Goal: Contribute content: Contribute content

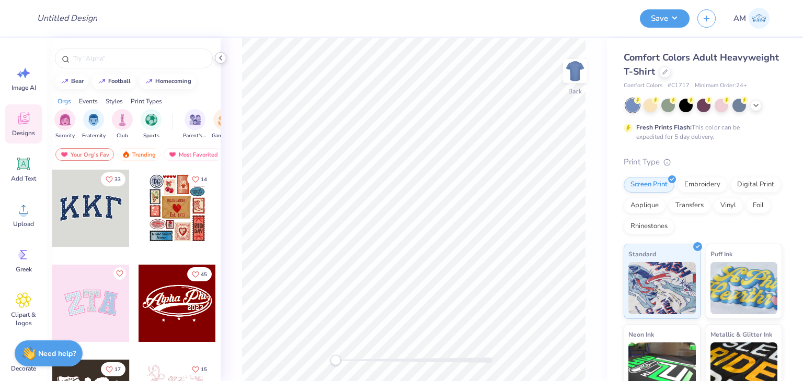
click at [217, 55] on icon at bounding box center [220, 58] width 8 height 8
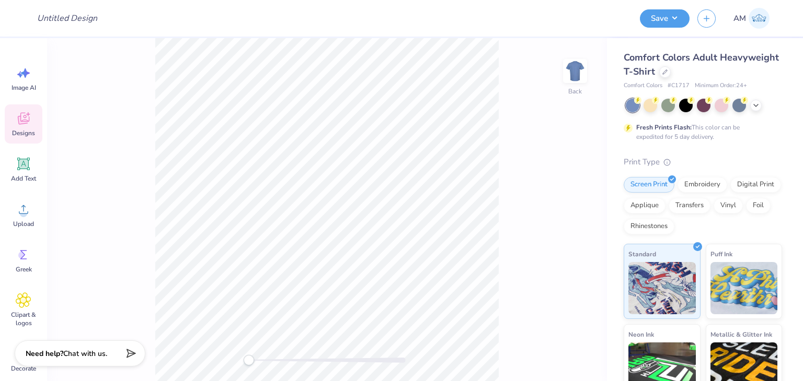
click at [23, 138] on div "Designs" at bounding box center [24, 124] width 38 height 39
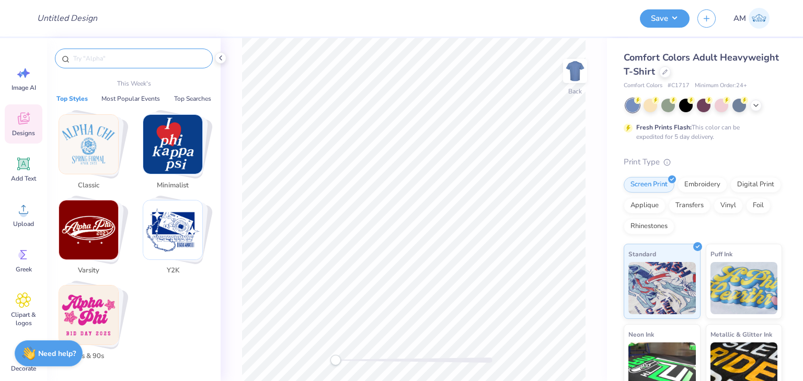
click at [144, 54] on input "text" at bounding box center [139, 58] width 134 height 10
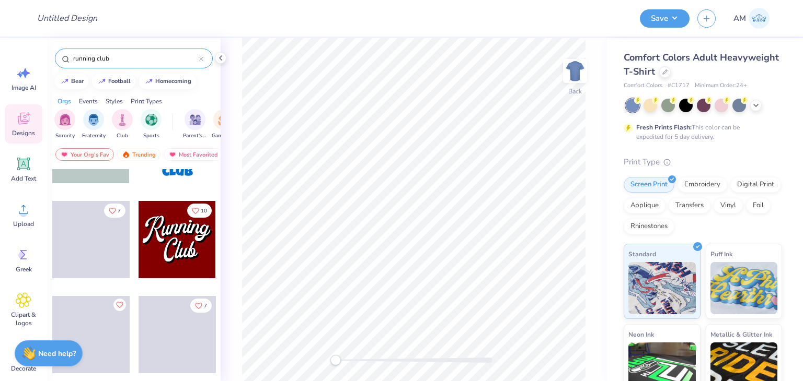
scroll to position [1515, 0]
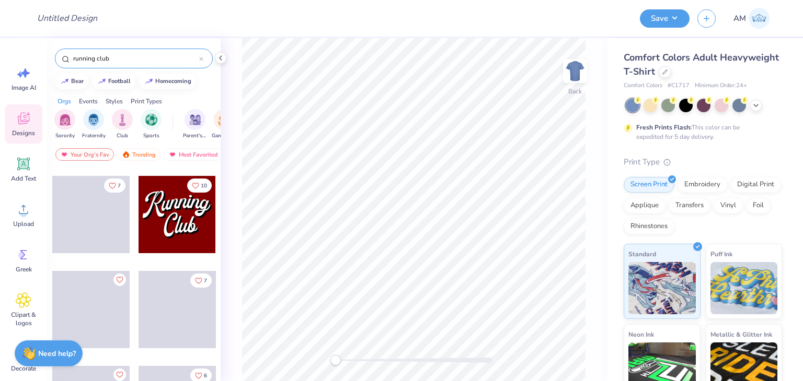
type input "running club"
click at [177, 217] on div at bounding box center [176, 214] width 77 height 77
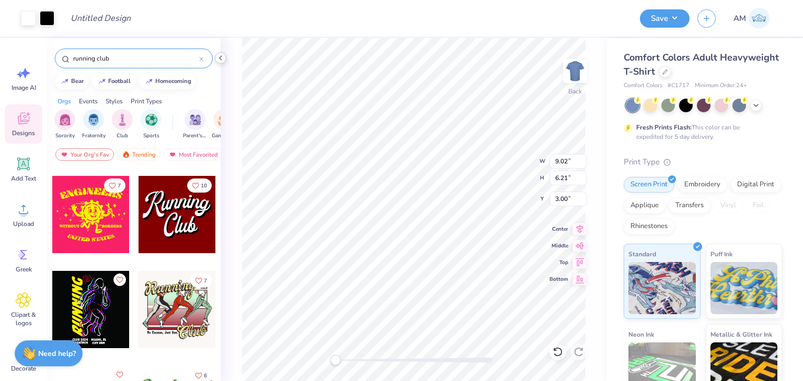
click at [219, 57] on polyline at bounding box center [220, 58] width 2 height 4
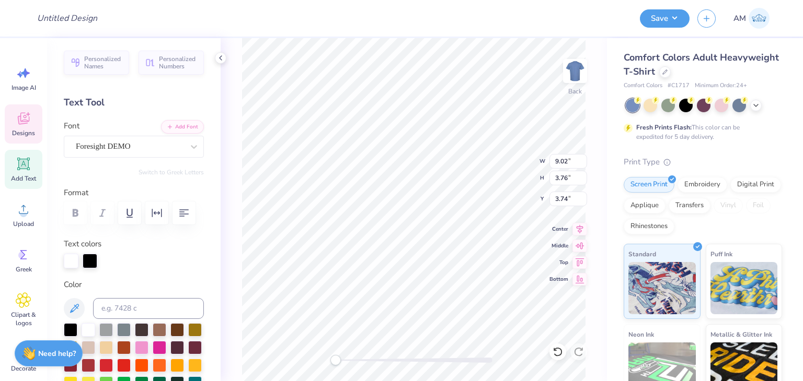
scroll to position [8, 2]
type textarea "APC"
type input "4.53"
type input "3.39"
type input "6.56"
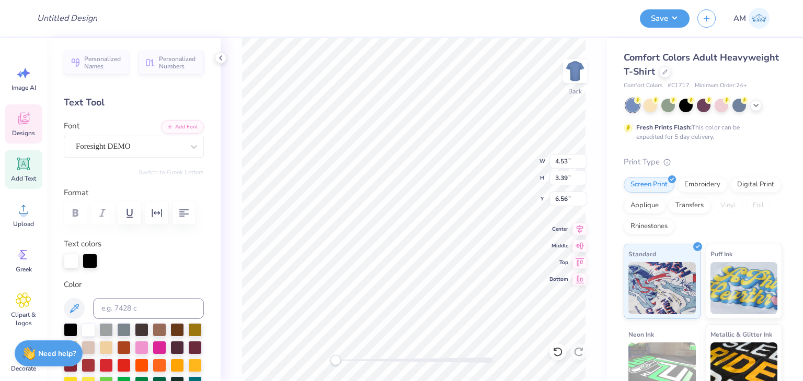
type textarea "Rhythm"
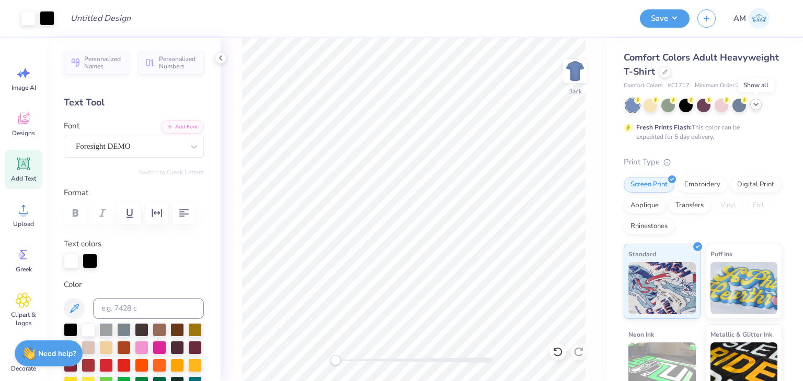
click at [756, 103] on icon at bounding box center [755, 104] width 8 height 8
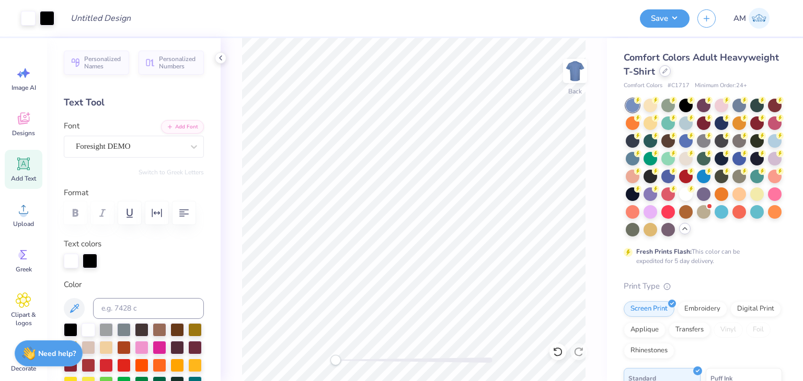
click at [670, 72] on div at bounding box center [664, 70] width 11 height 11
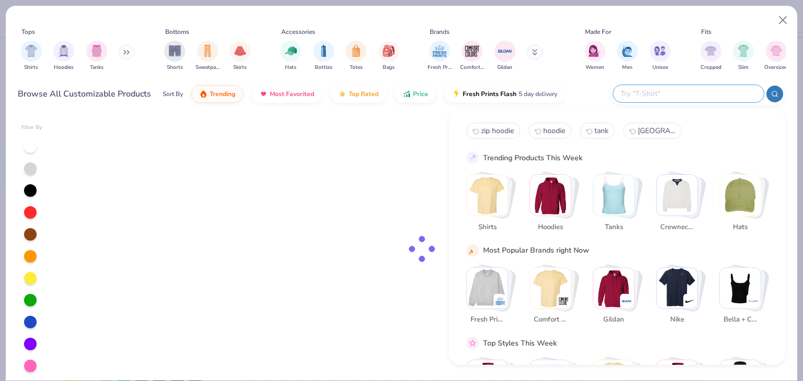
click at [697, 95] on input "text" at bounding box center [687, 94] width 137 height 12
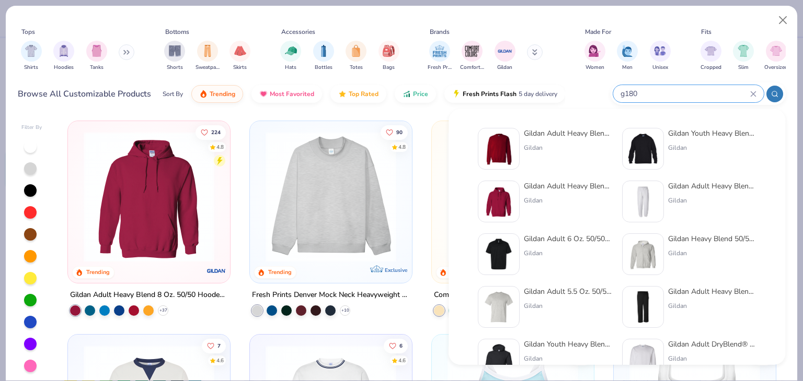
type input "g180"
click at [559, 131] on div "Gildan Adult Heavy Blend Adult 8 Oz. 50/50 Fleece Crew" at bounding box center [568, 133] width 88 height 11
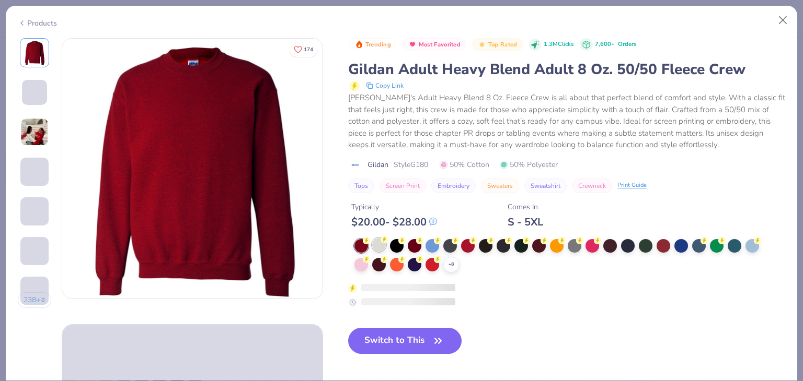
click at [386, 241] on circle at bounding box center [383, 239] width 7 height 7
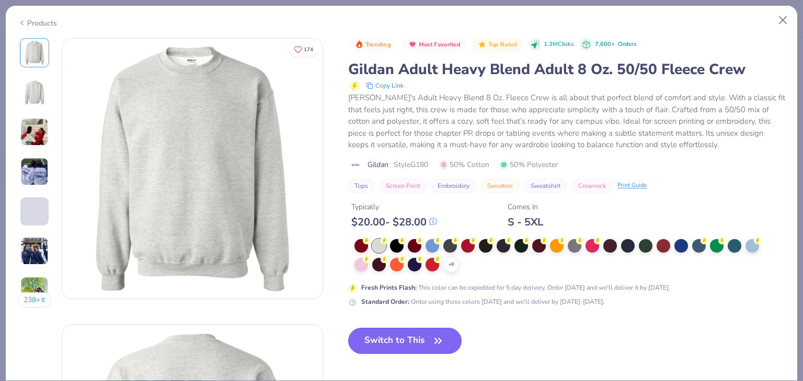
click at [411, 338] on button "Switch to This" at bounding box center [404, 341] width 113 height 26
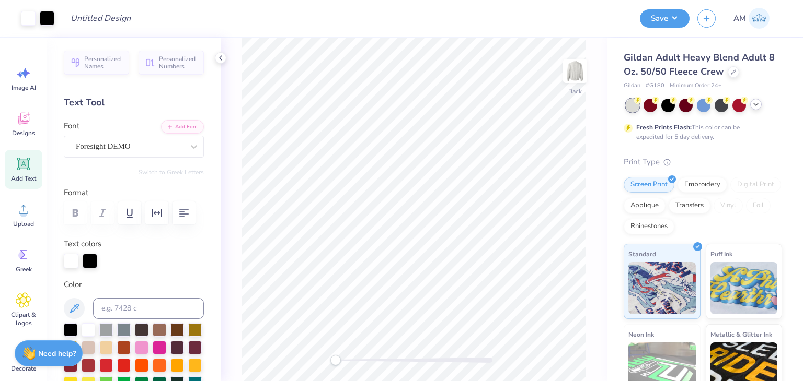
click at [759, 103] on icon at bounding box center [755, 104] width 8 height 8
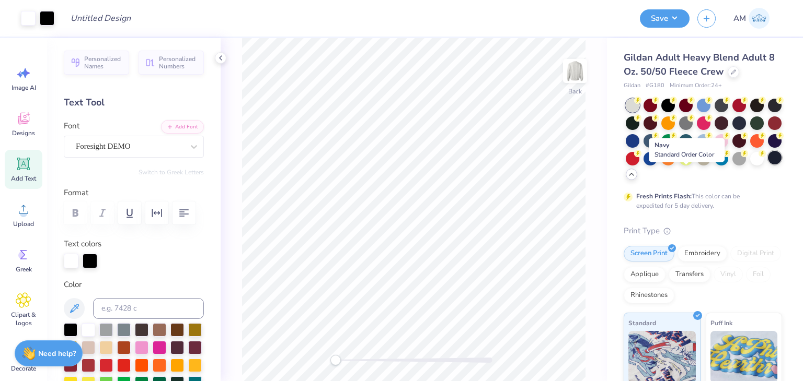
click at [768, 165] on div at bounding box center [775, 158] width 14 height 14
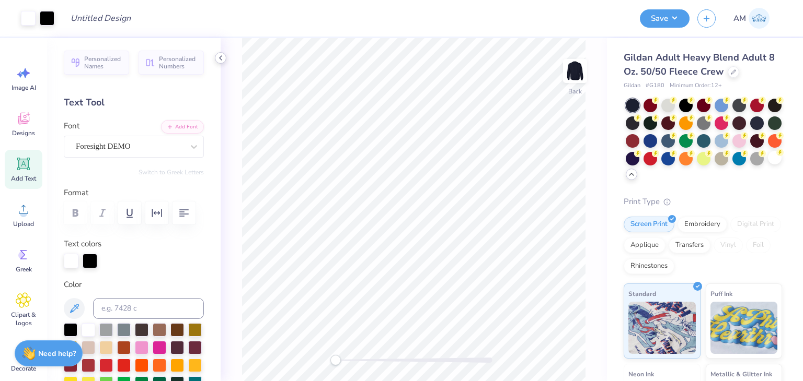
click at [219, 58] on polyline at bounding box center [220, 58] width 2 height 4
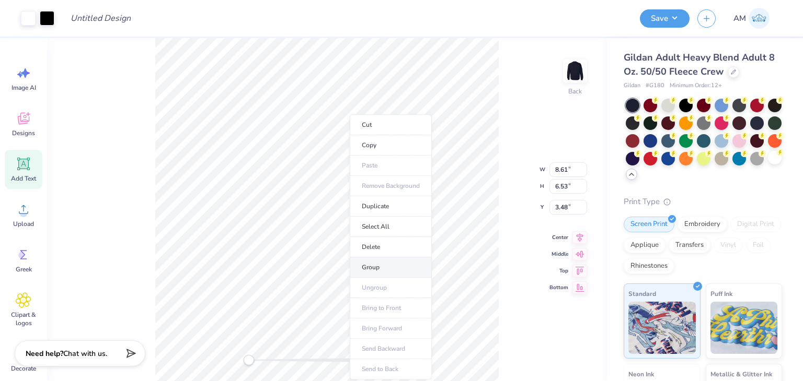
click at [392, 263] on li "Group" at bounding box center [391, 268] width 82 height 20
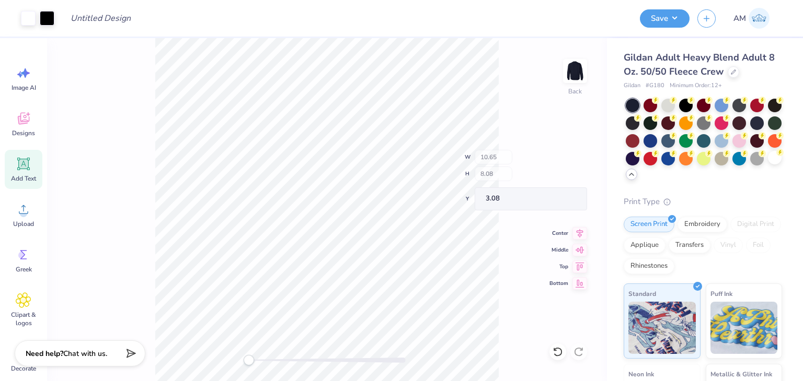
type input "10.65"
type input "8.08"
type input "3.08"
click at [47, 21] on div at bounding box center [47, 17] width 15 height 15
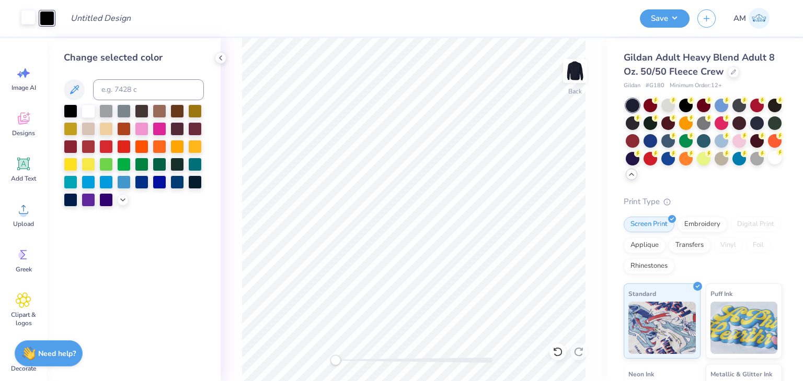
click at [31, 20] on div at bounding box center [28, 17] width 15 height 15
click at [176, 164] on div at bounding box center [177, 164] width 14 height 14
click at [45, 17] on div at bounding box center [47, 17] width 15 height 15
click at [88, 113] on div at bounding box center [89, 110] width 14 height 14
click at [24, 13] on div at bounding box center [28, 17] width 15 height 15
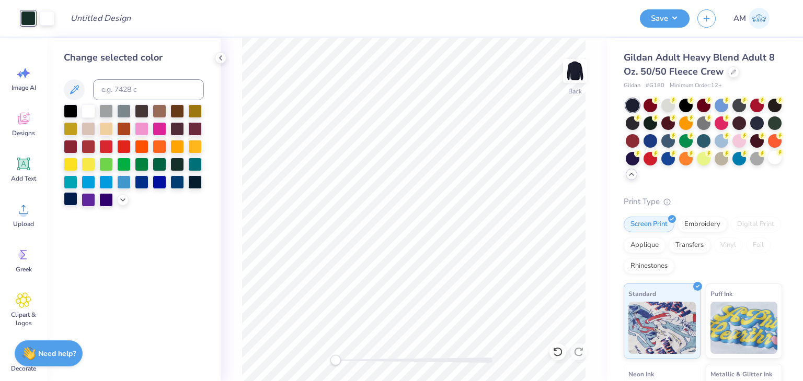
click at [75, 200] on div at bounding box center [71, 199] width 14 height 14
click at [125, 199] on icon at bounding box center [123, 199] width 8 height 8
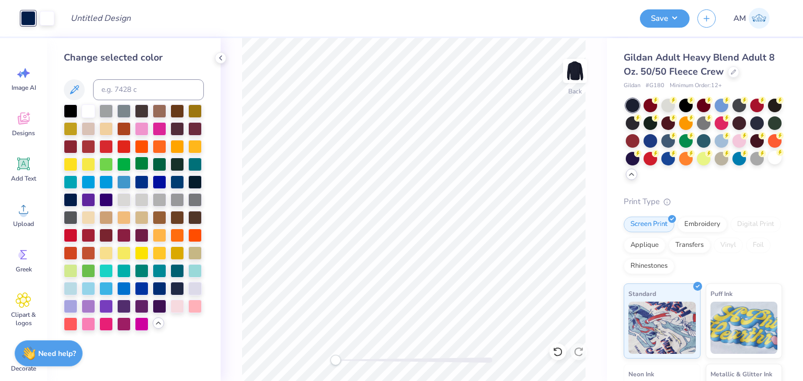
click at [144, 165] on div at bounding box center [142, 164] width 14 height 14
click at [107, 113] on div at bounding box center [106, 110] width 14 height 14
click at [122, 109] on div at bounding box center [124, 110] width 14 height 14
click at [112, 184] on div at bounding box center [106, 182] width 14 height 14
click at [104, 183] on div at bounding box center [106, 182] width 14 height 14
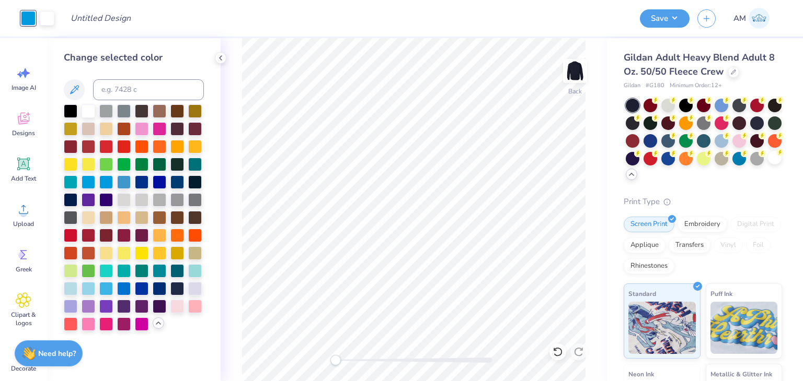
click at [114, 182] on div at bounding box center [134, 218] width 140 height 227
click at [123, 180] on div at bounding box center [124, 182] width 14 height 14
click at [64, 182] on div at bounding box center [71, 182] width 14 height 14
click at [179, 163] on div at bounding box center [177, 164] width 14 height 14
click at [158, 198] on div at bounding box center [160, 199] width 14 height 14
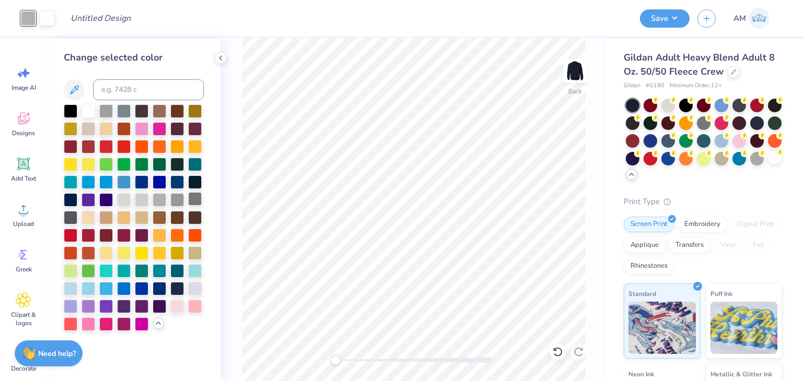
click at [194, 196] on div at bounding box center [195, 199] width 14 height 14
click at [50, 22] on div at bounding box center [47, 17] width 15 height 15
click at [180, 288] on div at bounding box center [177, 288] width 14 height 14
click at [25, 21] on div at bounding box center [28, 17] width 15 height 15
click at [158, 200] on div at bounding box center [160, 199] width 14 height 14
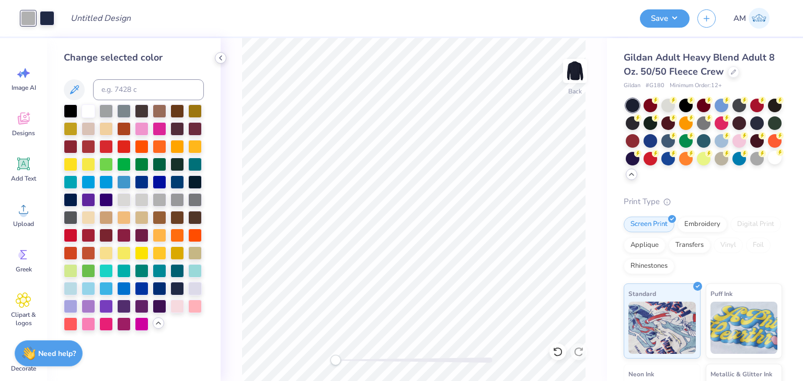
click at [221, 56] on polyline at bounding box center [220, 58] width 2 height 4
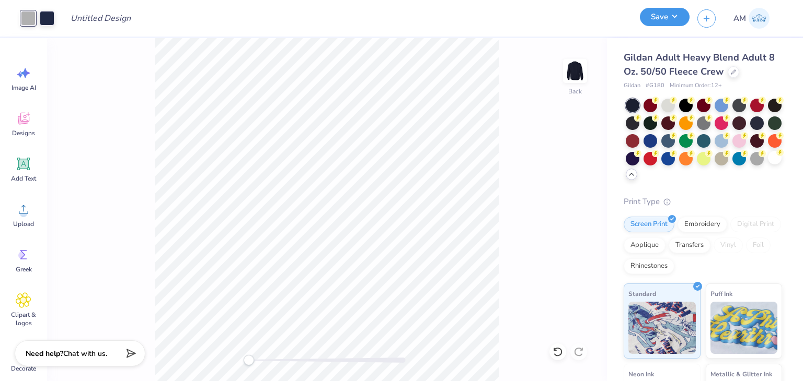
click at [648, 10] on button "Save" at bounding box center [665, 17] width 50 height 18
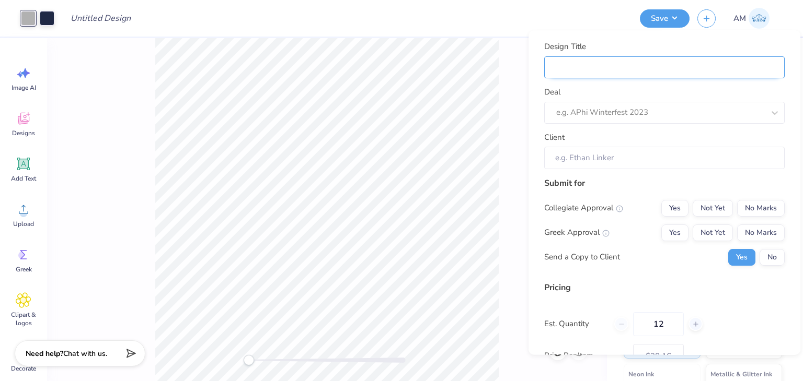
click at [655, 65] on input "Design Title" at bounding box center [664, 67] width 240 height 22
type input "A"
type input "AP"
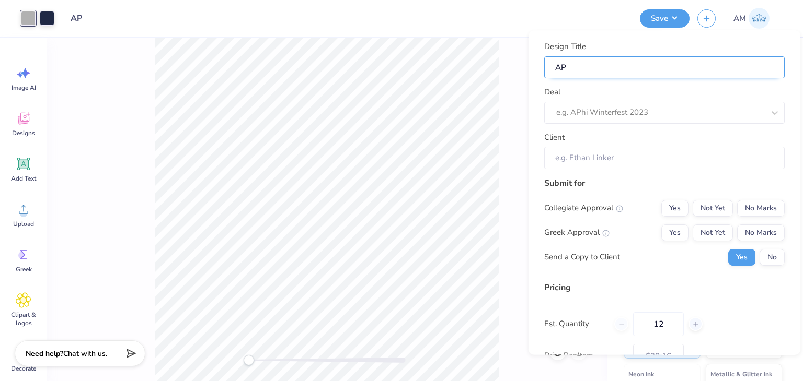
type input "APC"
type input "APC R"
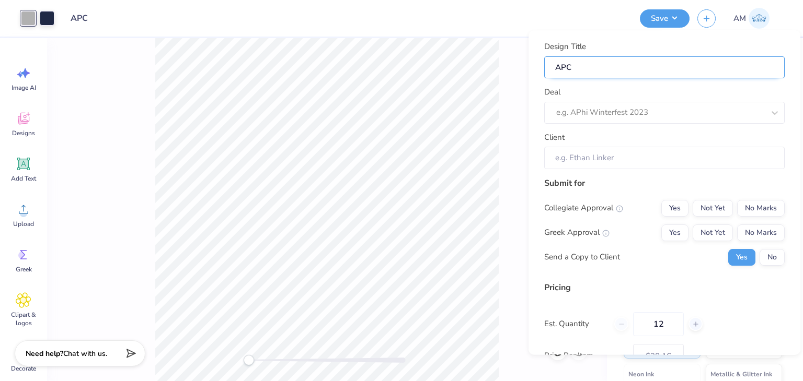
type input "APC R"
type input "APC R!"
type input "APC R"
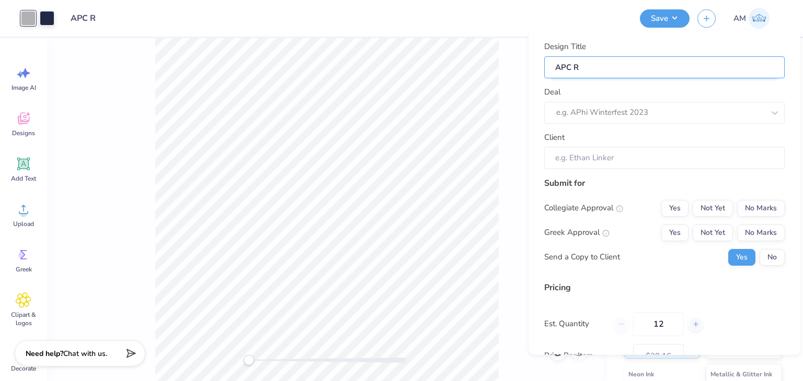
type input "APC R1"
click at [654, 109] on div at bounding box center [660, 113] width 208 height 14
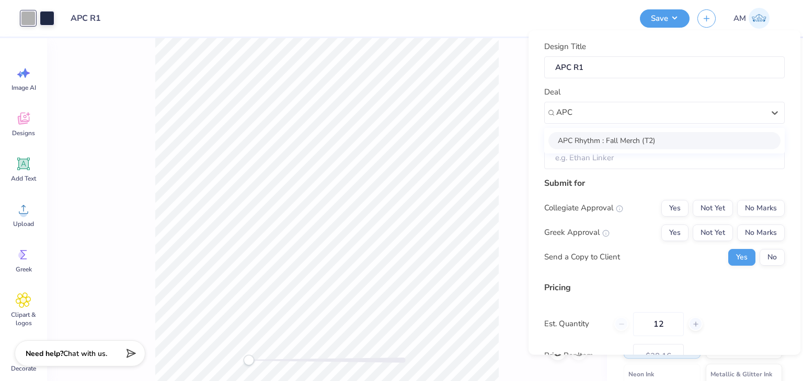
click at [661, 140] on div "APC Rhythm : Fall Merch (T2)" at bounding box center [664, 140] width 232 height 17
type input "APC"
type input "[PERSON_NAME]"
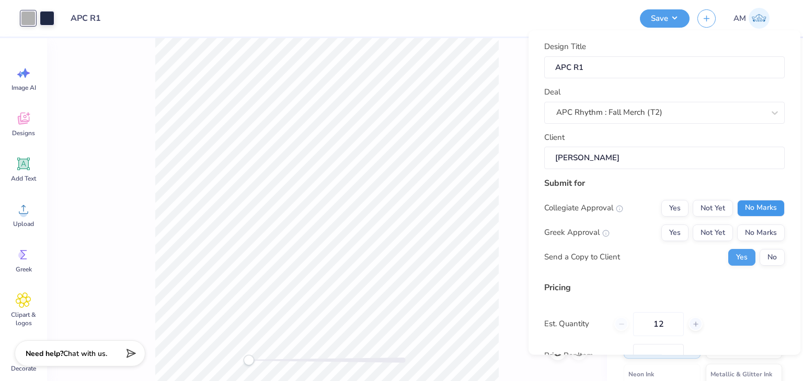
click at [750, 207] on button "No Marks" at bounding box center [761, 208] width 48 height 17
drag, startPoint x: 750, startPoint y: 207, endPoint x: 755, endPoint y: 223, distance: 16.2
click at [751, 211] on button "No Marks" at bounding box center [761, 208] width 48 height 17
click at [755, 226] on button "No Marks" at bounding box center [761, 233] width 48 height 17
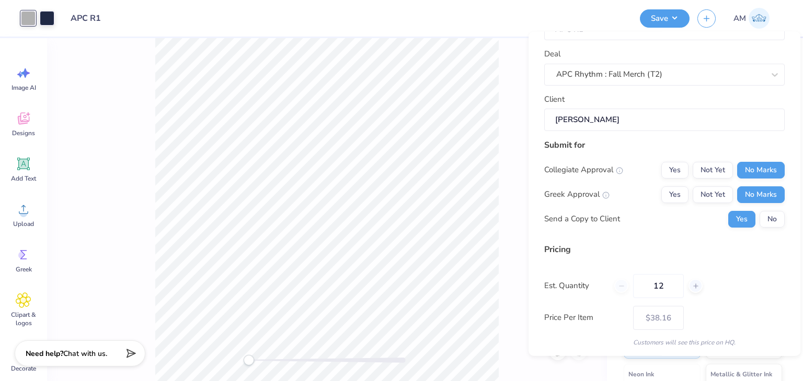
scroll to position [96, 0]
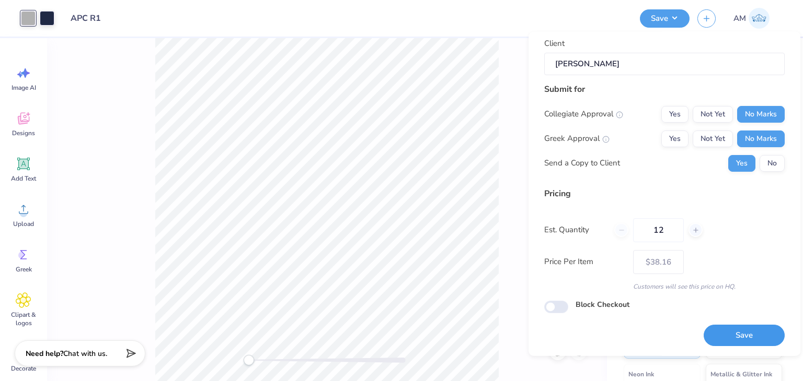
click at [721, 327] on button "Save" at bounding box center [743, 335] width 81 height 21
type input "– –"
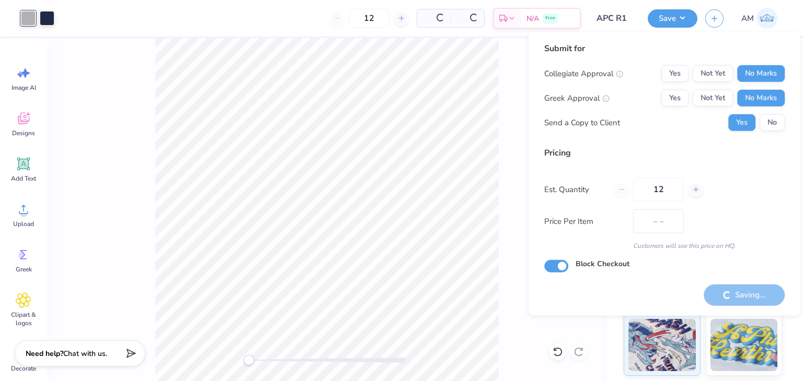
checkbox input "true"
